Goal: Transaction & Acquisition: Obtain resource

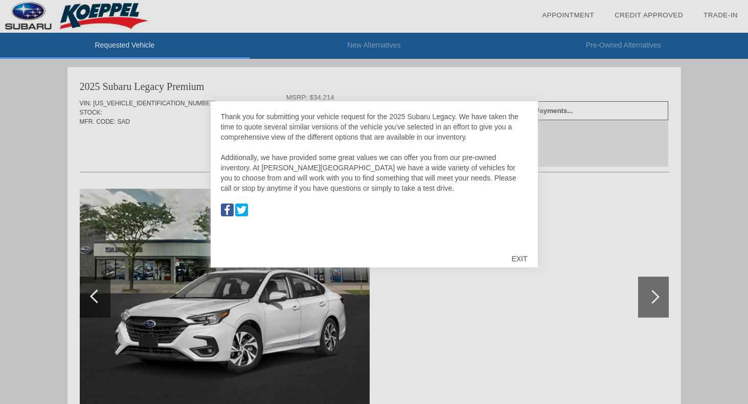
click at [69, 175] on div at bounding box center [374, 202] width 748 height 404
click at [518, 260] on div "EXIT" at bounding box center [519, 258] width 36 height 31
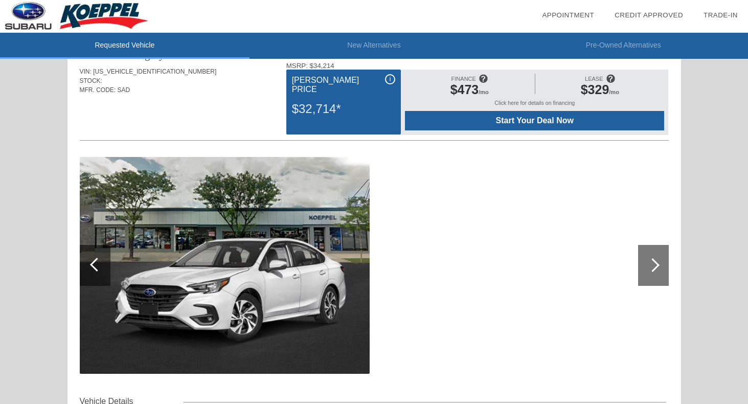
scroll to position [33, 0]
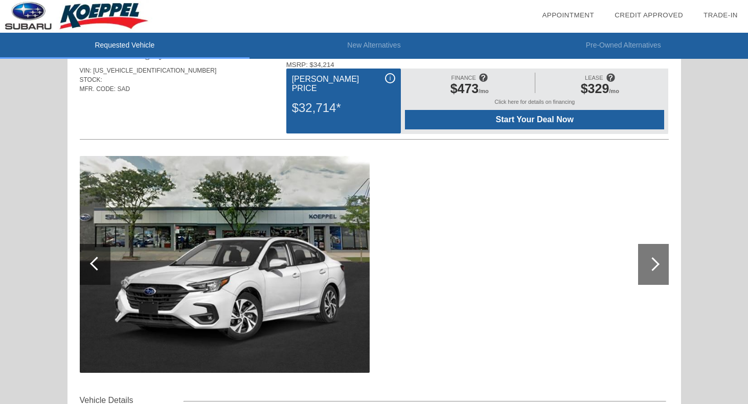
click at [661, 265] on div at bounding box center [653, 264] width 31 height 41
click at [653, 258] on div at bounding box center [653, 264] width 31 height 41
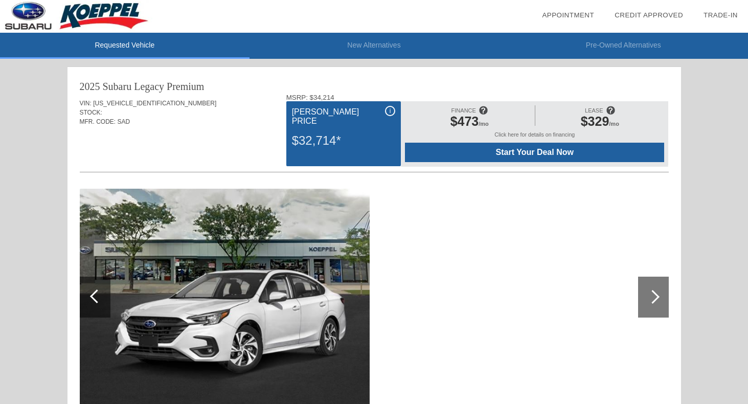
scroll to position [14, 0]
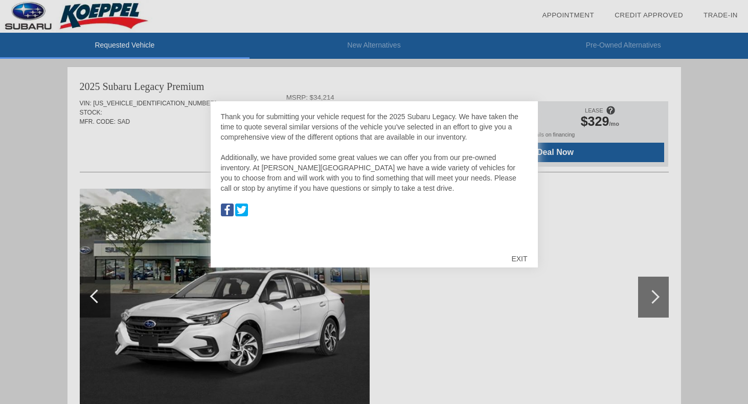
click at [515, 255] on div "EXIT" at bounding box center [519, 258] width 36 height 31
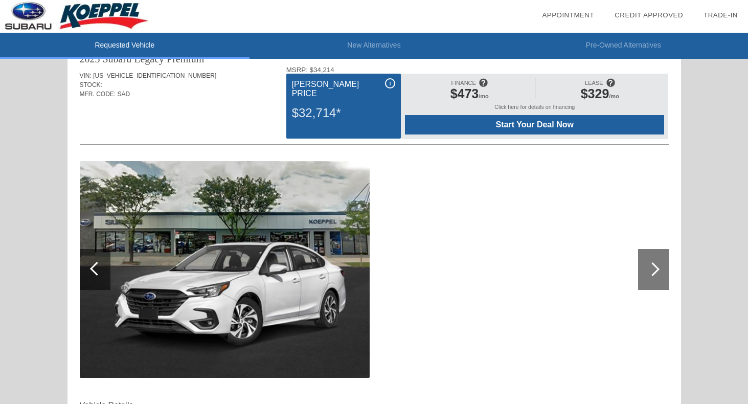
scroll to position [25, 0]
